Goal: Ask a question: Seek information or help from site administrators or community

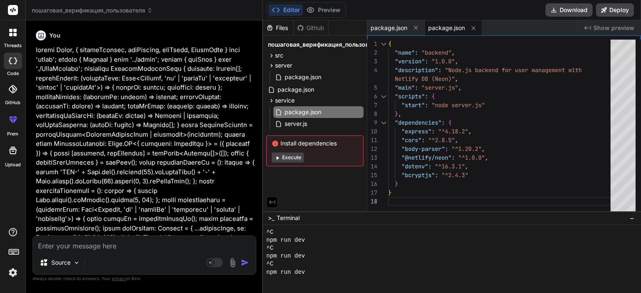
scroll to position [281, 0]
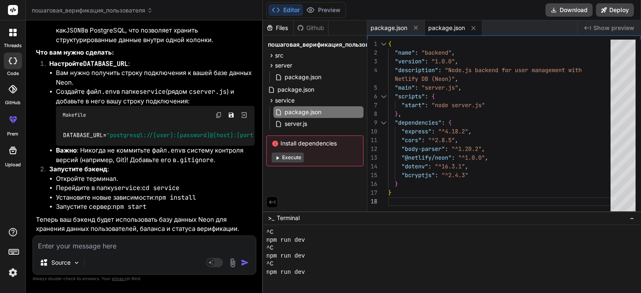
click at [134, 246] on textarea at bounding box center [144, 243] width 223 height 15
paste textarea "AuthContext должен реально сохранять юзеров и уметь логинить/регистрировать. Се…"
type textarea "AuthContext должен реально сохранять юзеров и уметь логинить/регистрировать. Се…"
type textarea "x"
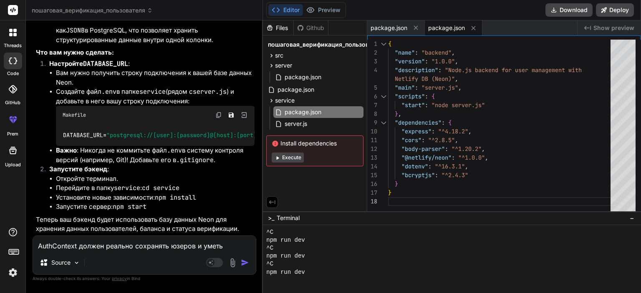
scroll to position [91, 0]
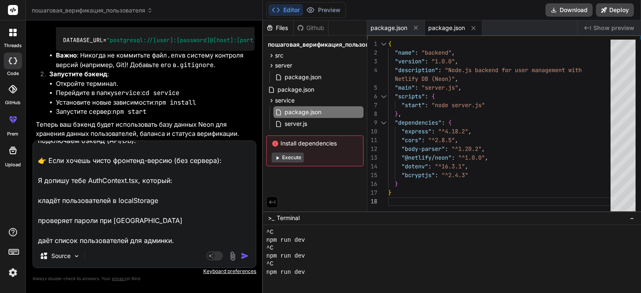
type textarea "AuthContext должен реально сохранять юзеров и уметь логинить/регистрировать. Се…"
type textarea "x"
type textarea "AuthContext должен реально сохранять юзеров и уметь логинить/регистрировать. Се…"
type textarea "x"
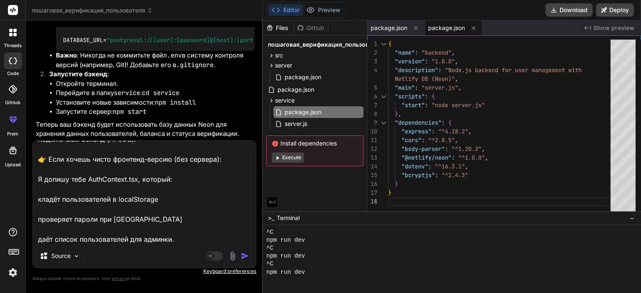
paste textarea "У тебя всё хранится в localStorage, и уже есть связка: регистрация → добавляет …"
type textarea "LoreMipsumd sitame consect adipiscin elitse d eiusm temporin/utlaboreetdolo. Ma…"
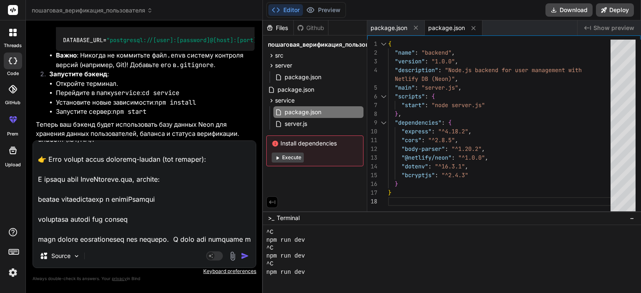
scroll to position [211, 0]
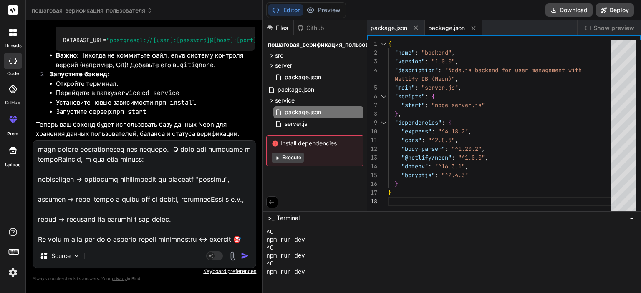
type textarea "x"
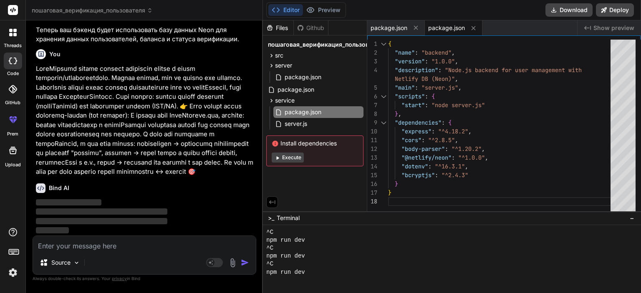
scroll to position [58643, 0]
click at [296, 63] on div "server" at bounding box center [314, 66] width 97 height 10
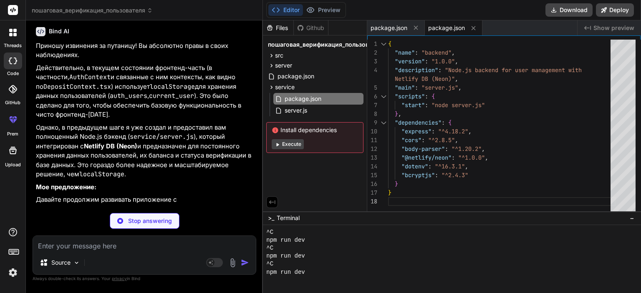
scroll to position [58743, 0]
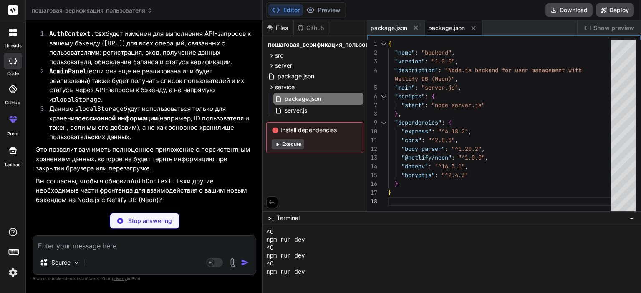
type textarea "x"
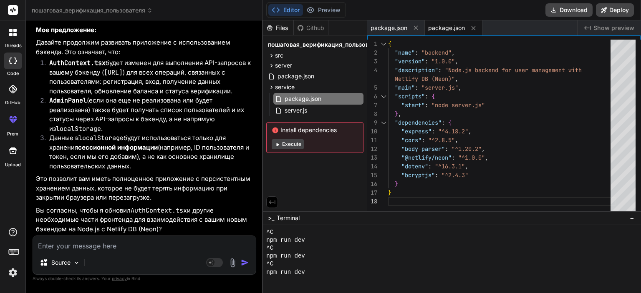
scroll to position [58867, 0]
click at [133, 243] on textarea at bounding box center [144, 243] width 223 height 15
type textarea "т"
type textarea "x"
type textarea "те"
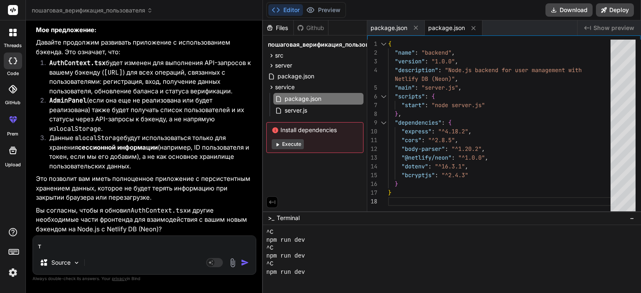
type textarea "x"
type textarea "теп"
type textarea "x"
type textarea "тепе"
type textarea "x"
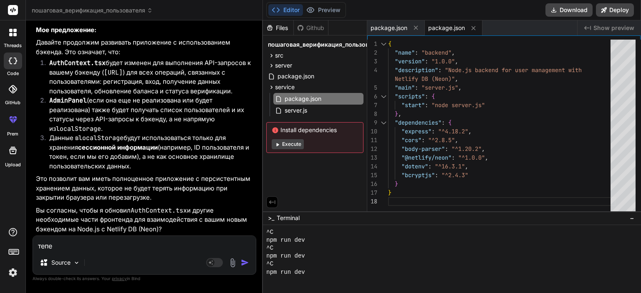
type textarea "тепер"
type textarea "x"
type textarea "теперь"
type textarea "x"
type textarea "теперь"
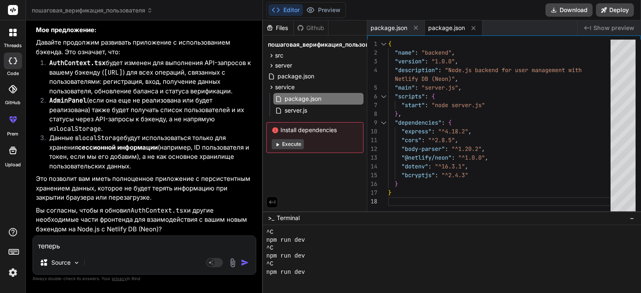
type textarea "x"
type textarea "теперь ч"
type textarea "x"
type textarea "теперь чт"
type textarea "x"
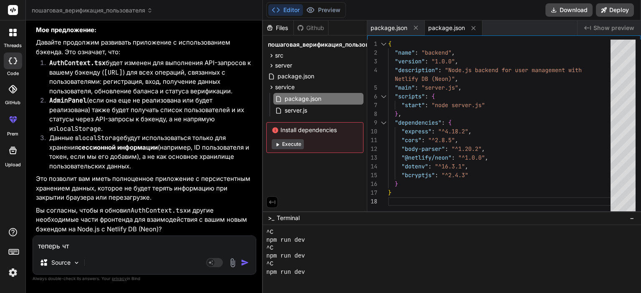
type textarea "теперь что"
type textarea "x"
type textarea "теперь что"
type textarea "x"
type textarea "теперь что д"
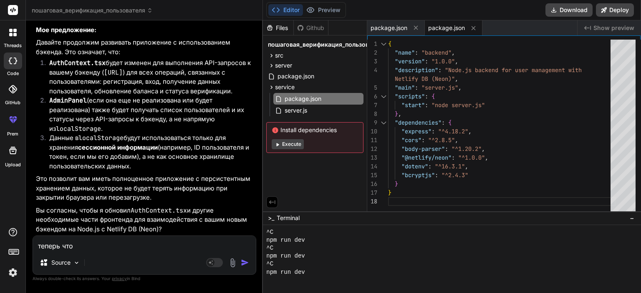
type textarea "x"
type textarea "теперь что да"
type textarea "x"
type textarea "теперь что дат"
type textarea "x"
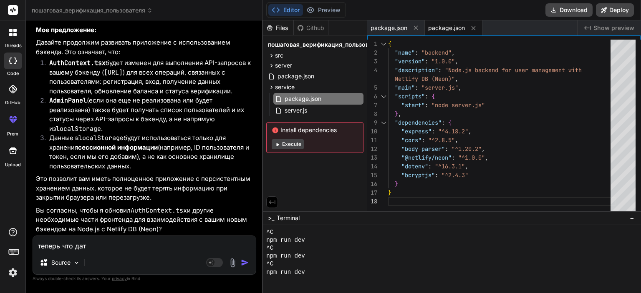
type textarea "теперь что дать"
type textarea "x"
type textarea "теперь что дать"
type textarea "x"
type textarea "теперь что дать [PERSON_NAME]"
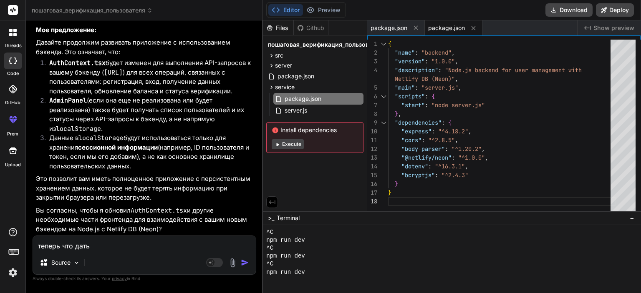
type textarea "x"
type textarea "теперь что дать те"
type textarea "x"
type textarea "теперь что дать теб"
type textarea "x"
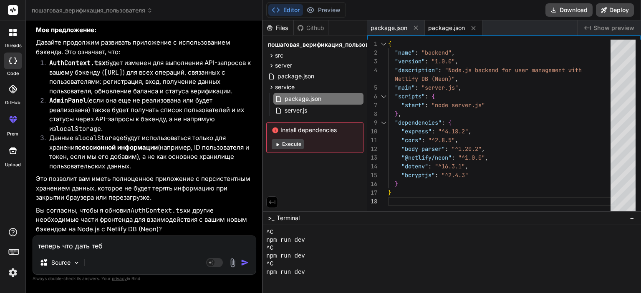
type textarea "теперь что дать тебе"
type textarea "x"
type textarea "теперь что дать тебе"
type textarea "x"
type textarea "теперь что дать тебе с"
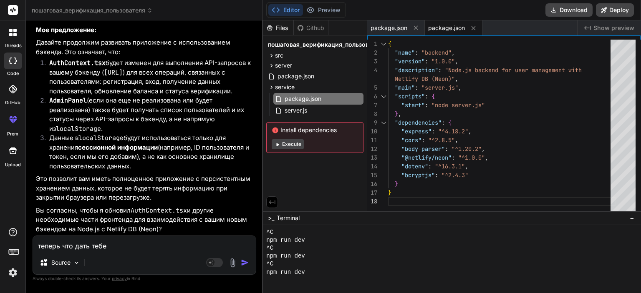
type textarea "x"
type textarea "теперь что дать тебе с"
type textarea "x"
paste textarea ".neon"
type textarea "теперь что дать тебе с .neon"
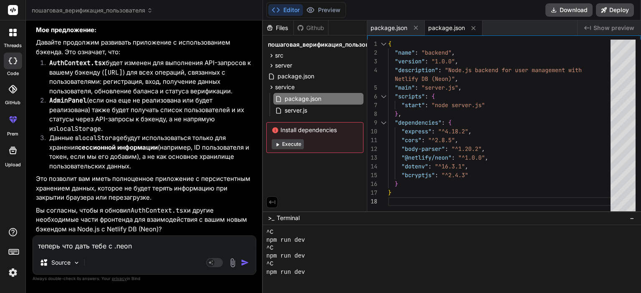
type textarea "x"
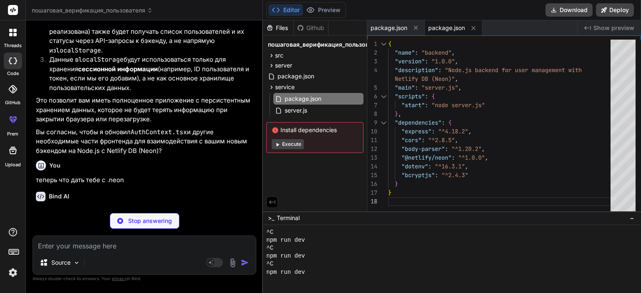
scroll to position [59054, 0]
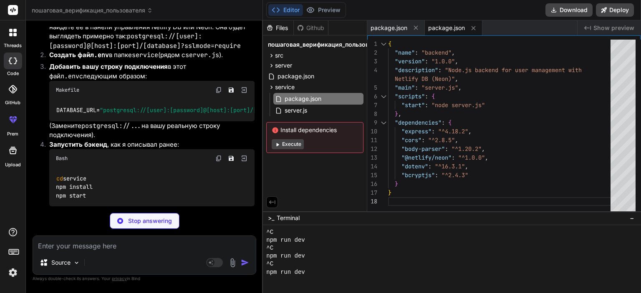
type textarea "x"
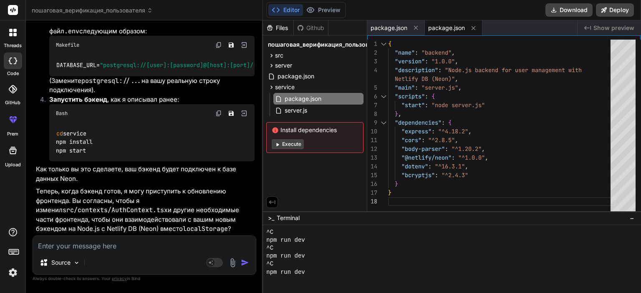
scroll to position [59154, 0]
drag, startPoint x: 50, startPoint y: 158, endPoint x: 180, endPoint y: 193, distance: 134.5
copy p "Получить вашу строку подключения к базе данных Neon. Вы найдете ее в панели упр…"
click at [111, 250] on textarea at bounding box center [144, 243] width 223 height 15
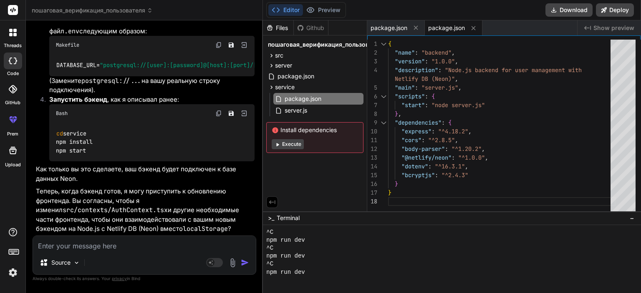
paste textarea "psql 'postgresql://neondb_owner:[EMAIL_ADDRESS][DOMAIN_NAME]/neondb?sslmode=req…"
type textarea "psql 'postgresql://neondb_owner:[EMAIL_ADDRESS][DOMAIN_NAME]/neondb?sslmode=req…"
type textarea "x"
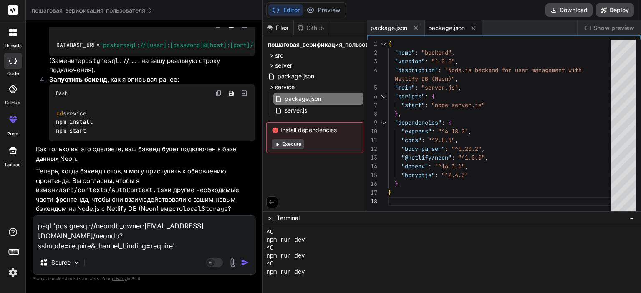
scroll to position [59370, 0]
type textarea "psql 'postgresql://neondb_owner:[EMAIL_ADDRESS][DOMAIN_NAME]/neondb?sslmode=req…"
click at [246, 263] on img "button" at bounding box center [245, 263] width 8 height 8
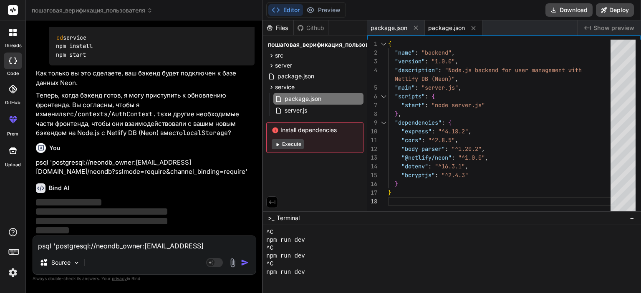
scroll to position [59455, 0]
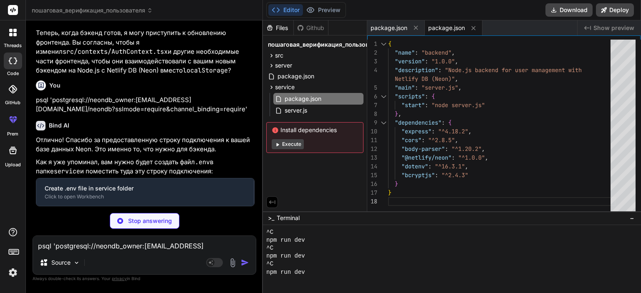
type textarea "x"
type textarea "DATABASE_URL='postgresql://neondb_owner:[EMAIL_ADDRESS][DOMAIN_NAME]/neondb?ssl…"
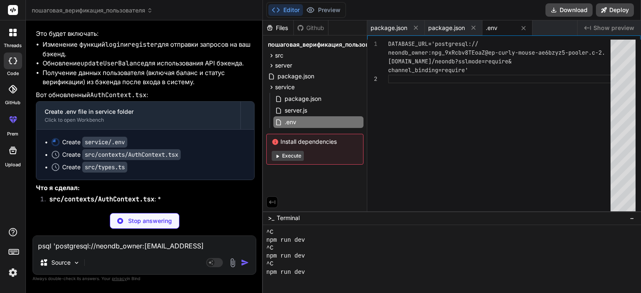
scroll to position [59656, 0]
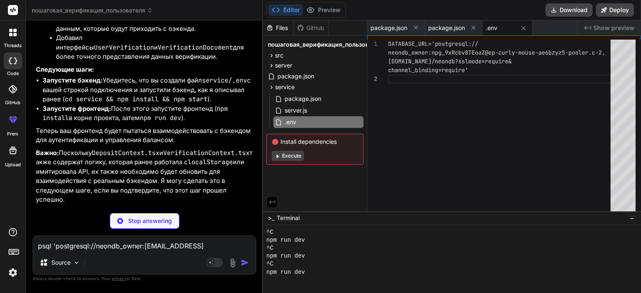
type textarea "x"
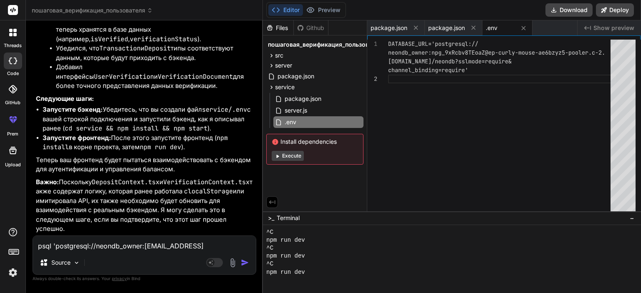
scroll to position [60021, 0]
click at [451, 24] on span "package.json" at bounding box center [446, 28] width 37 height 8
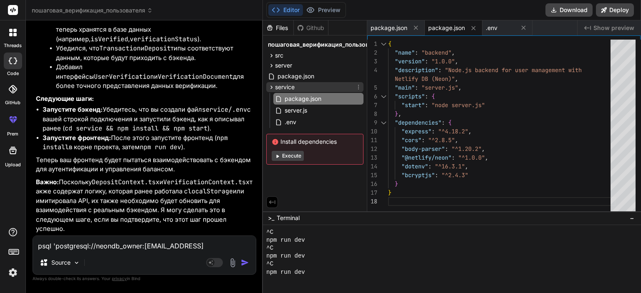
click at [287, 83] on div "service" at bounding box center [314, 87] width 97 height 10
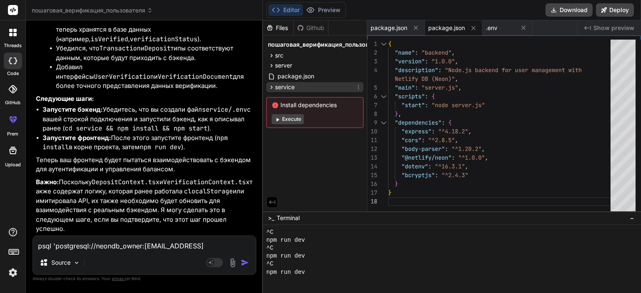
click at [287, 83] on span "service" at bounding box center [285, 87] width 20 height 8
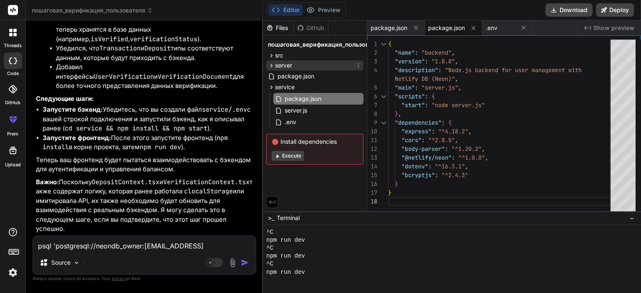
click at [292, 67] on span "server" at bounding box center [283, 65] width 17 height 8
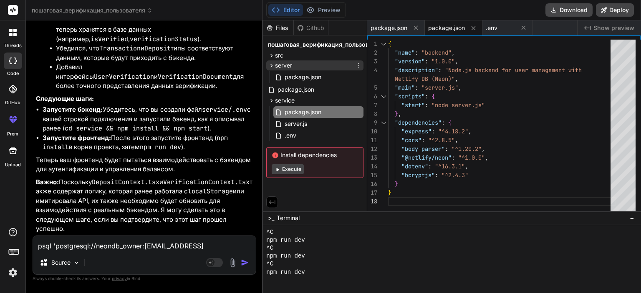
click at [294, 65] on div "server" at bounding box center [314, 66] width 97 height 10
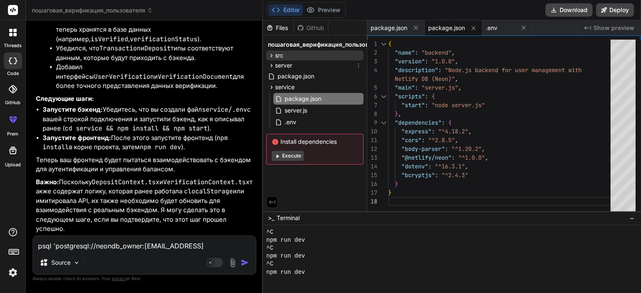
click at [292, 58] on div "src" at bounding box center [314, 56] width 97 height 10
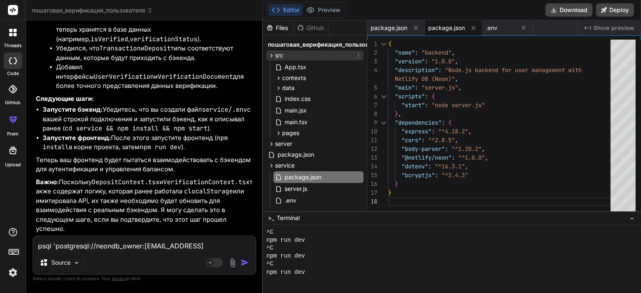
click at [292, 57] on div "src" at bounding box center [314, 56] width 97 height 10
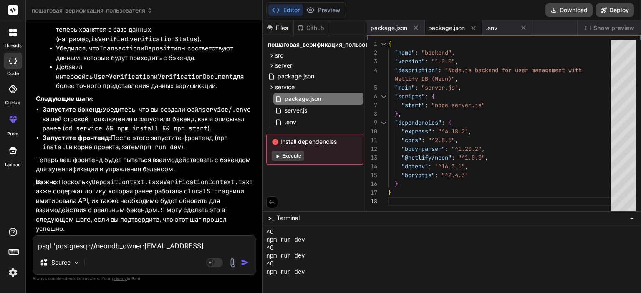
scroll to position [60071, 0]
click at [297, 73] on span "package.json" at bounding box center [296, 76] width 38 height 10
type textarea ""typescript": "^5.0.2", "vite": "^4.4.5" } }"
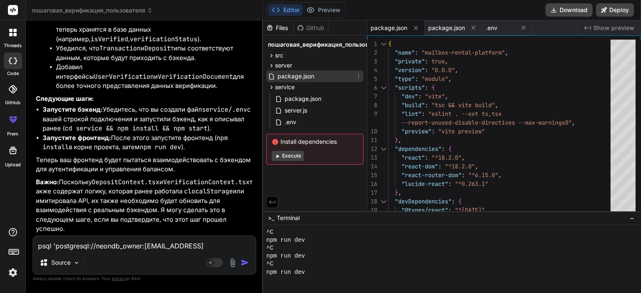
click at [297, 73] on span "package.json" at bounding box center [296, 76] width 38 height 10
click at [291, 86] on span "service" at bounding box center [285, 87] width 20 height 8
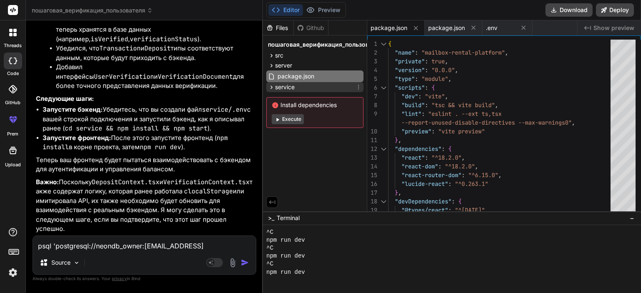
click at [291, 86] on span "service" at bounding box center [285, 87] width 20 height 8
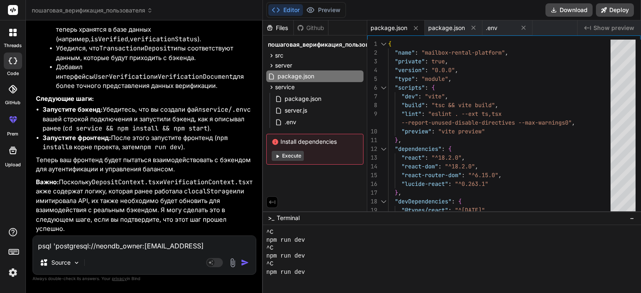
click at [287, 154] on button "Execute" at bounding box center [288, 156] width 32 height 10
type textarea "x"
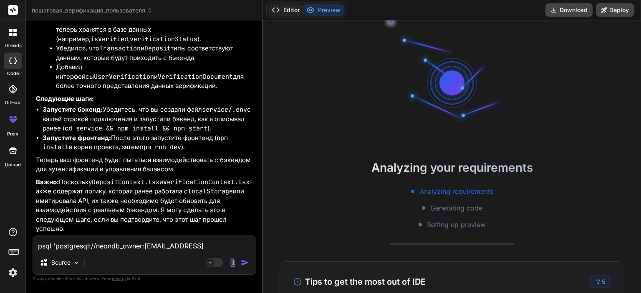
click at [283, 6] on button "Editor" at bounding box center [285, 10] width 35 height 12
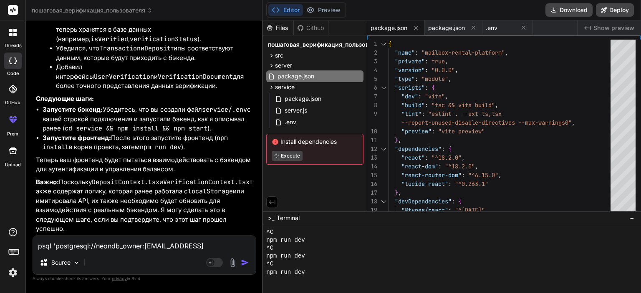
scroll to position [60322, 0]
click at [115, 247] on textarea "psql 'postgresql://neondb_owner:[EMAIL_ADDRESS][DOMAIN_NAME]/neondb?sslmode=req…" at bounding box center [144, 243] width 223 height 15
type textarea "т"
type textarea "x"
type textarea "те"
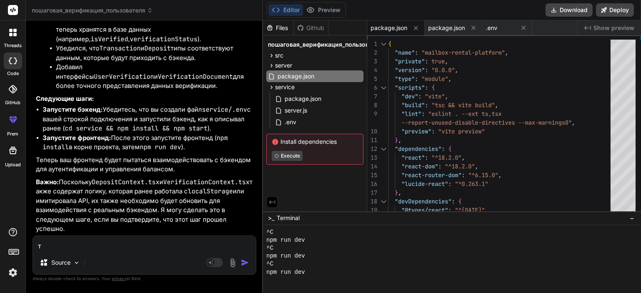
type textarea "x"
type textarea "теб"
type textarea "x"
type textarea "тебе"
type textarea "x"
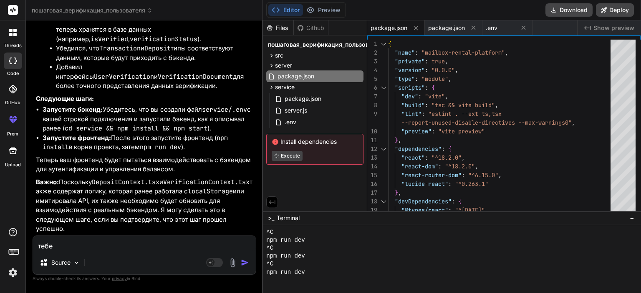
type textarea "тебе"
type textarea "x"
type textarea "тебе р"
type textarea "x"
type textarea "тебе ра"
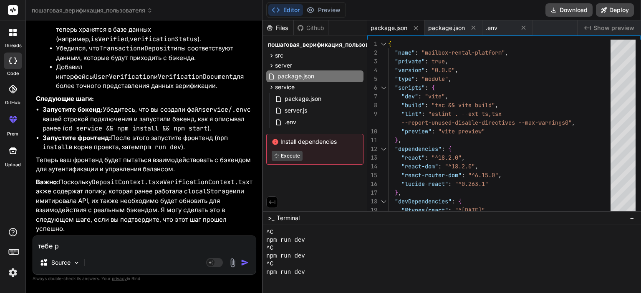
type textarea "x"
type textarea "тебе раз"
type textarea "x"
type textarea "тебе разв"
type textarea "x"
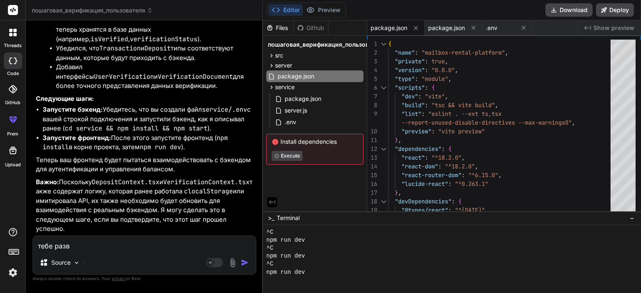
type textarea "тебе разве"
type textarea "x"
type textarea "тебе развее"
type textarea "x"
type textarea "тебе разве"
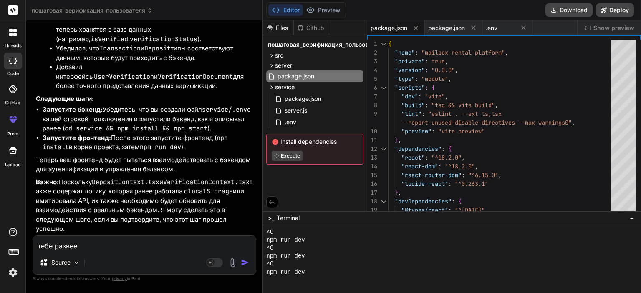
type textarea "x"
type textarea "тебе разве"
type textarea "x"
type textarea "тебе разве н"
type textarea "x"
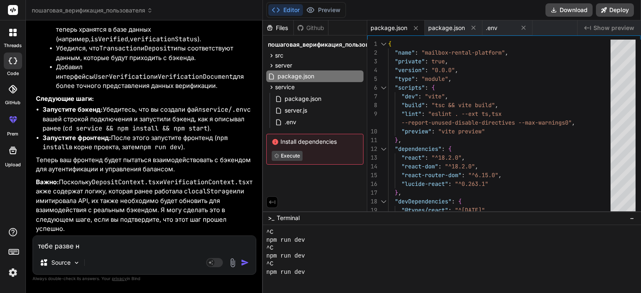
type textarea "тебе разве не"
type textarea "x"
type textarea "тебе разве не"
type textarea "x"
type textarea "тебе разве не н"
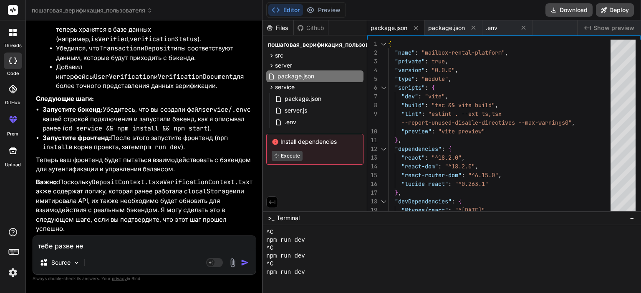
type textarea "x"
type textarea "тебе разве не ну"
type textarea "x"
type textarea "тебе разве не нуж"
type textarea "x"
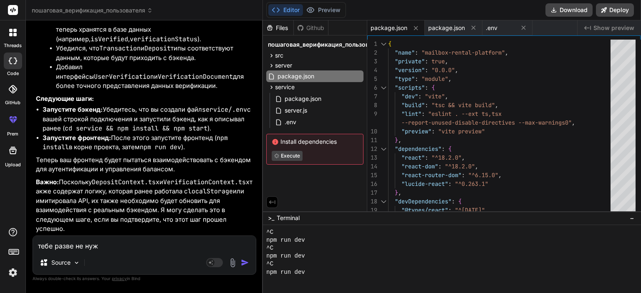
type textarea "тебе разве не нужн"
type textarea "x"
type textarea "тебе разве не нужны"
type textarea "x"
type textarea "тебе разве не нужны"
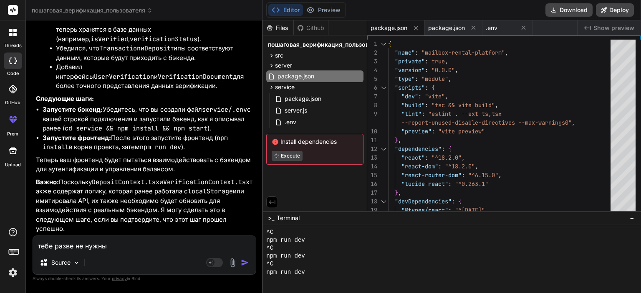
type textarea "x"
type textarea "тебе разве не нужны м"
type textarea "x"
type textarea "тебе разве не нужны мо"
type textarea "x"
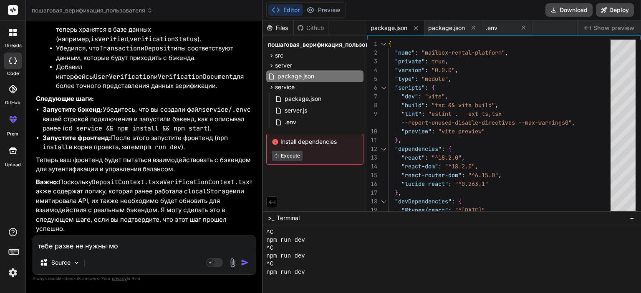
type textarea "тебе разве не нужны мои"
type textarea "x"
type textarea "тебе разве не нужны мои"
type textarea "x"
type textarea "тебе разве не нужны мои ф"
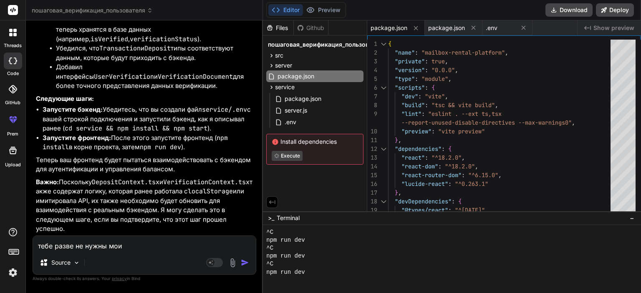
type textarea "x"
type textarea "тебе разве не нужны мои фа"
type textarea "x"
type textarea "тебе разве не нужны мои фай"
type textarea "x"
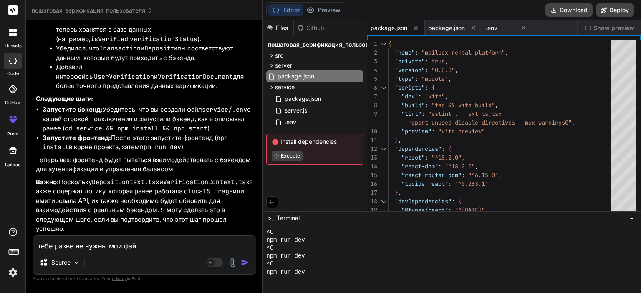
type textarea "тебе разве не нужны мои файл"
type textarea "x"
type textarea "тебе разве не нужны мои файлы"
type textarea "x"
type textarea "тебе разве не нужны мои файлы"
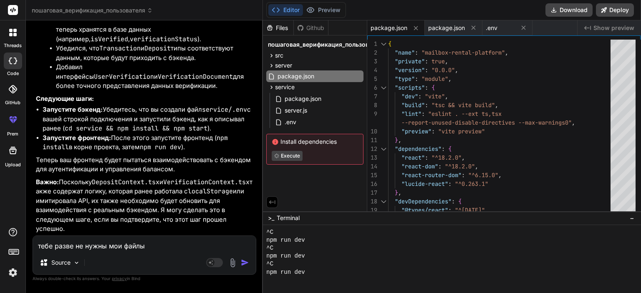
type textarea "x"
type textarea "тебе разве не нужны мои файлы ?"
type textarea "x"
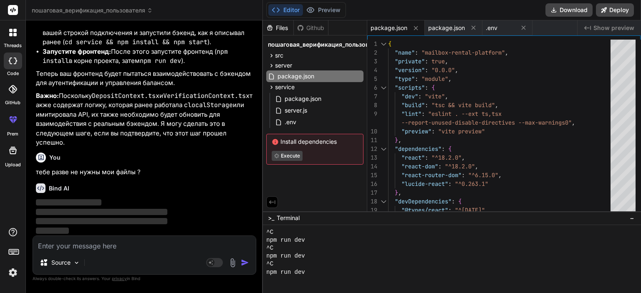
scroll to position [60408, 0]
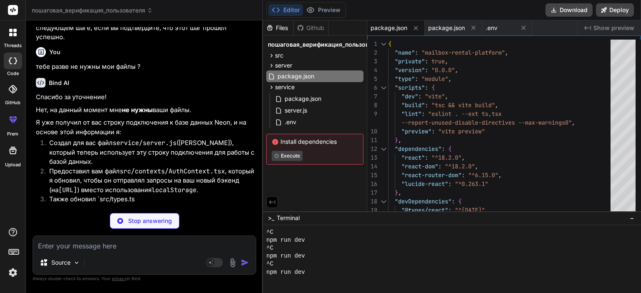
type textarea "x"
